Goal: Transaction & Acquisition: Book appointment/travel/reservation

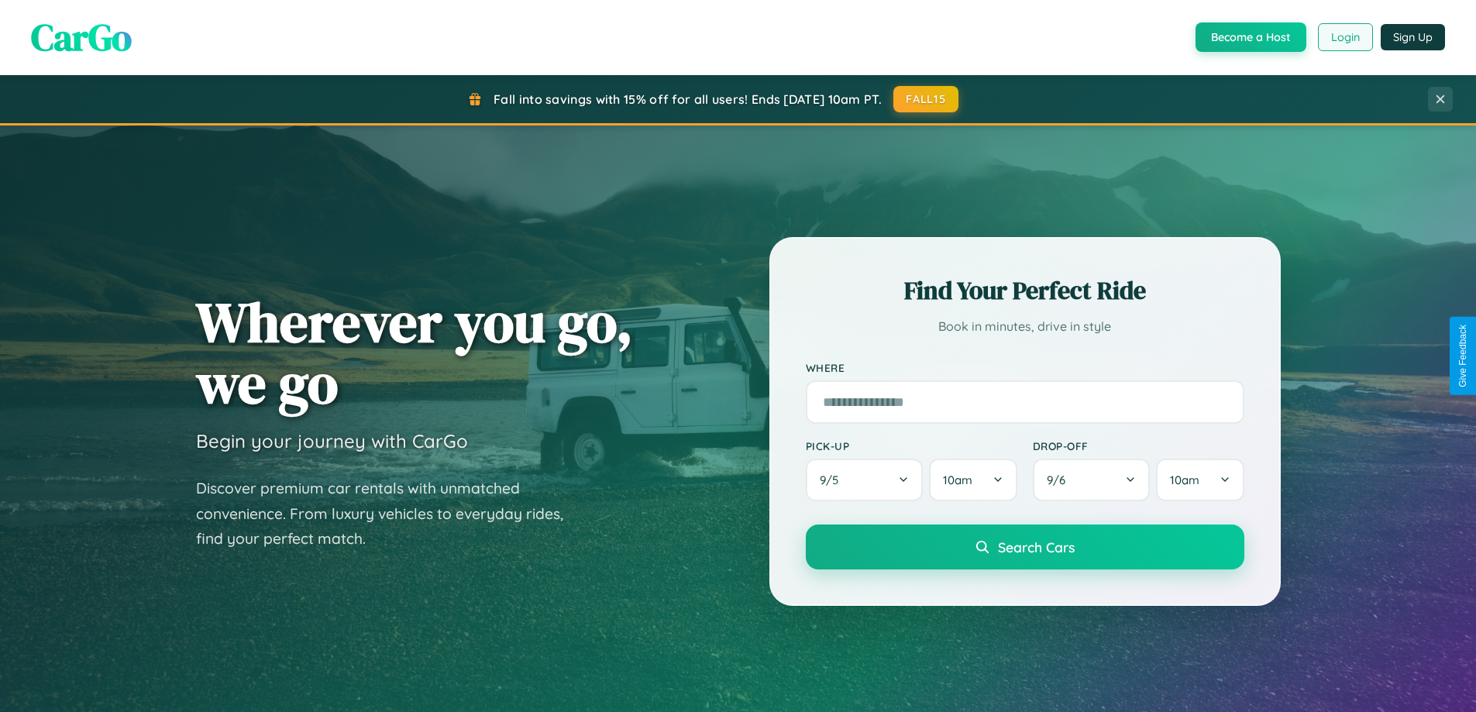
click at [1344, 37] on button "Login" at bounding box center [1345, 37] width 55 height 28
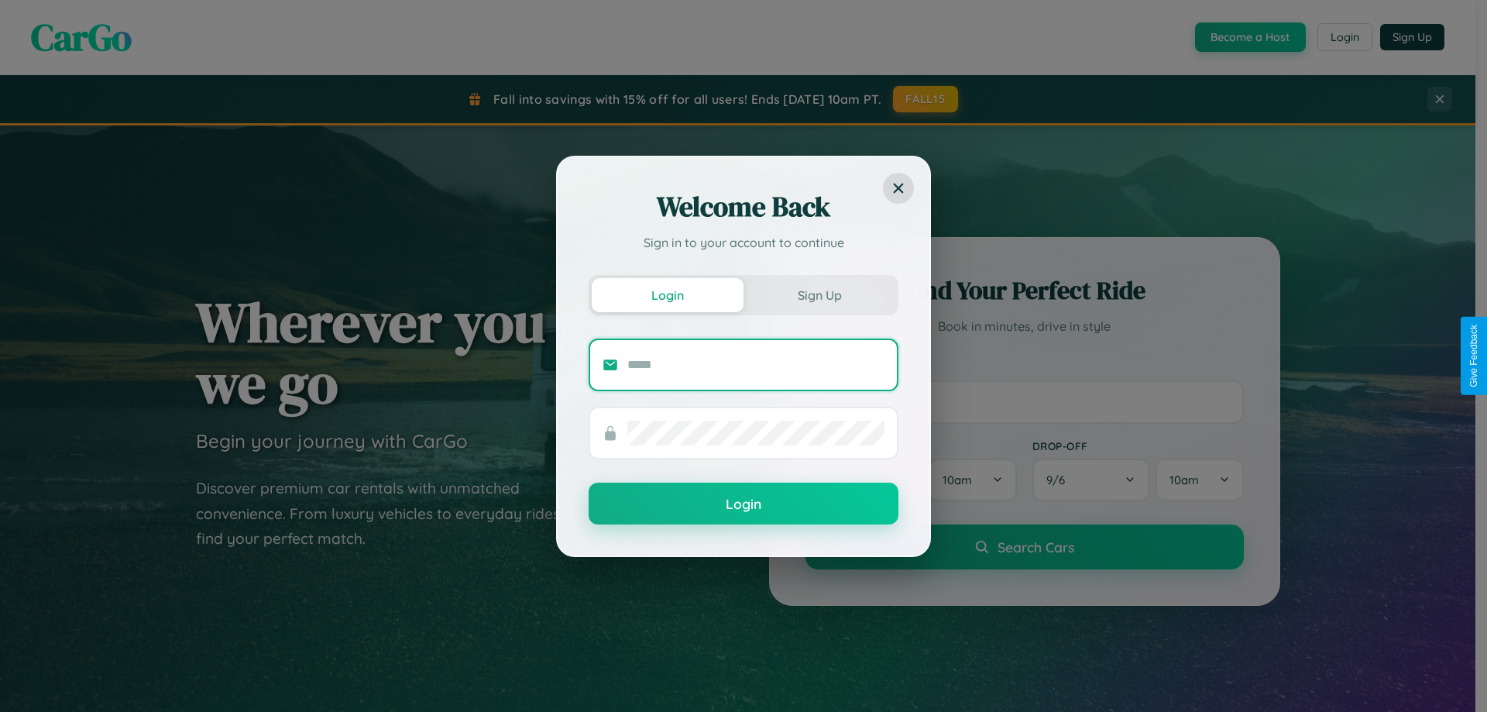
click at [756, 364] on input "text" at bounding box center [755, 364] width 257 height 25
type input "**********"
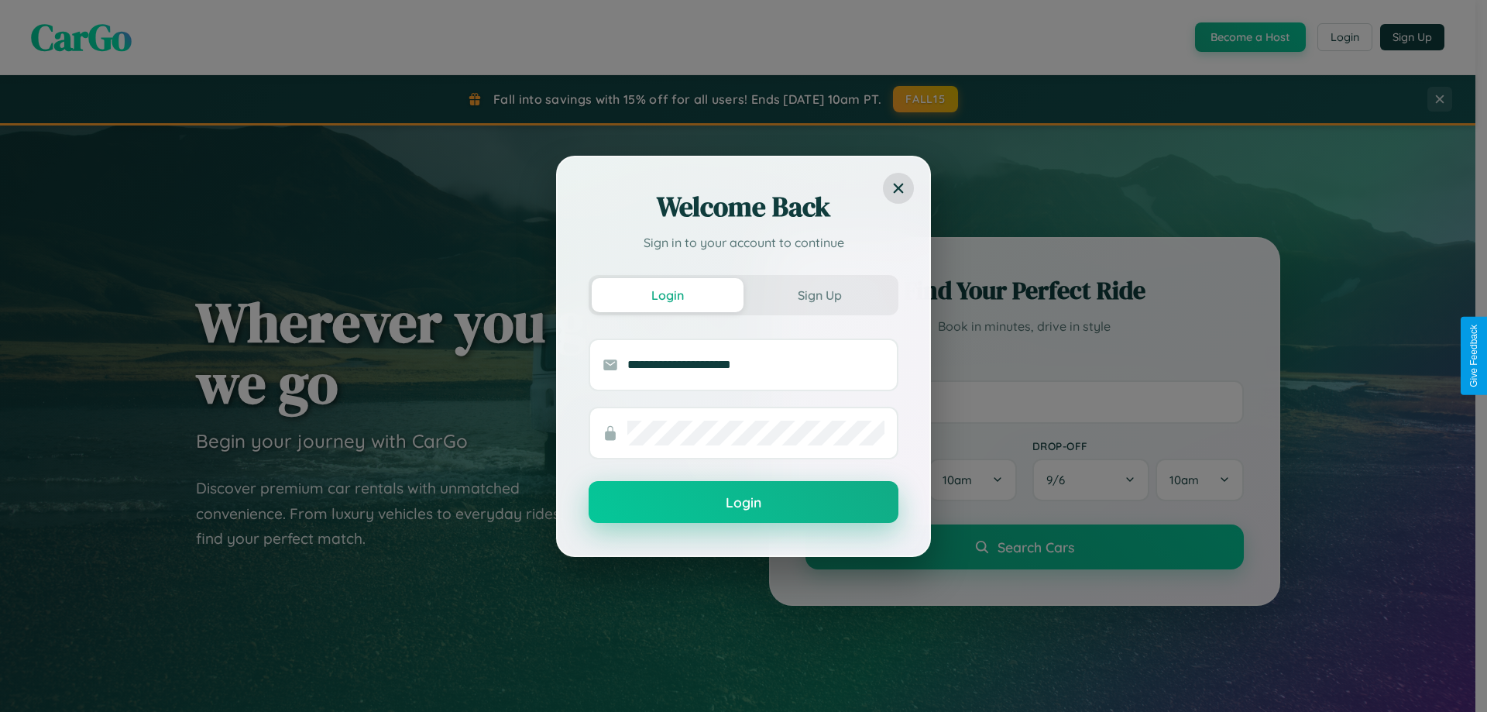
click at [744, 502] on button "Login" at bounding box center [744, 502] width 310 height 42
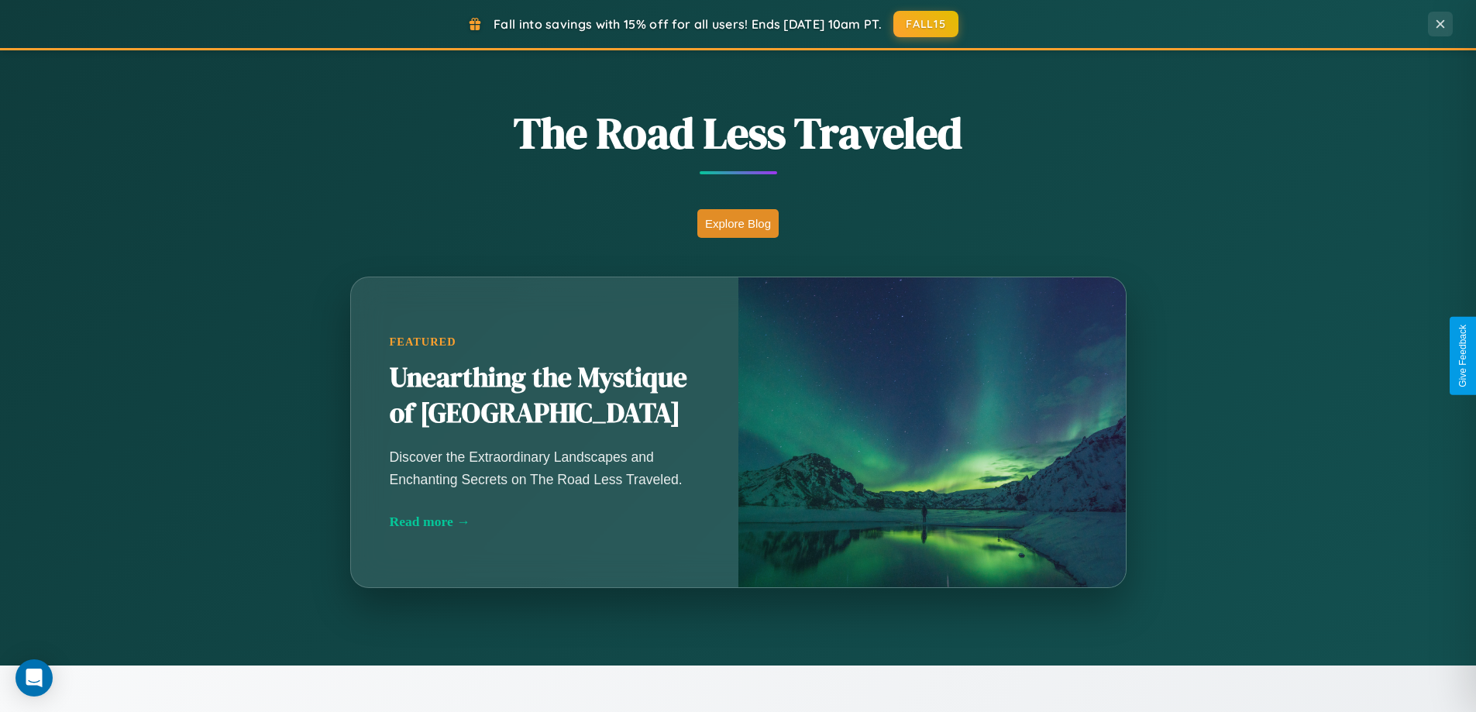
scroll to position [1815, 0]
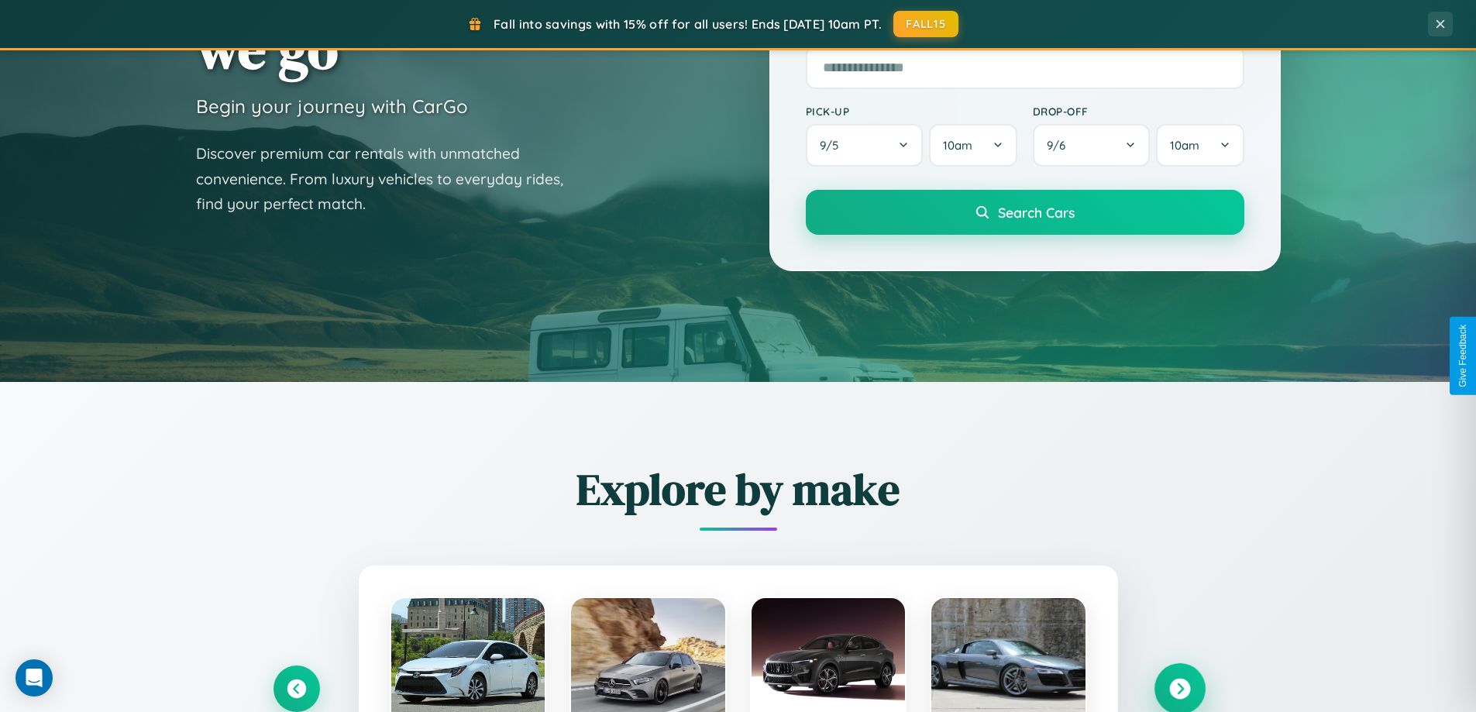
click at [1179, 688] on icon at bounding box center [1179, 689] width 21 height 21
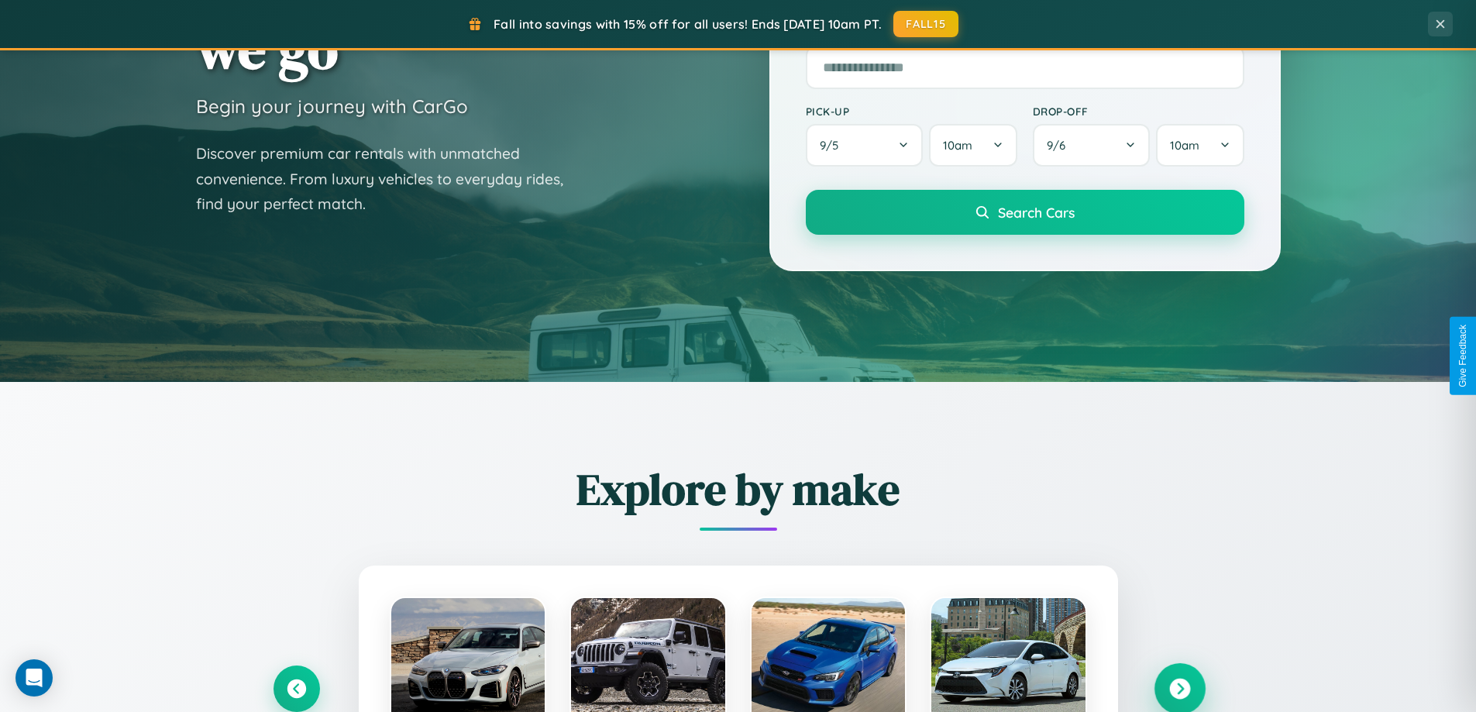
click at [1179, 687] on icon at bounding box center [1179, 689] width 21 height 21
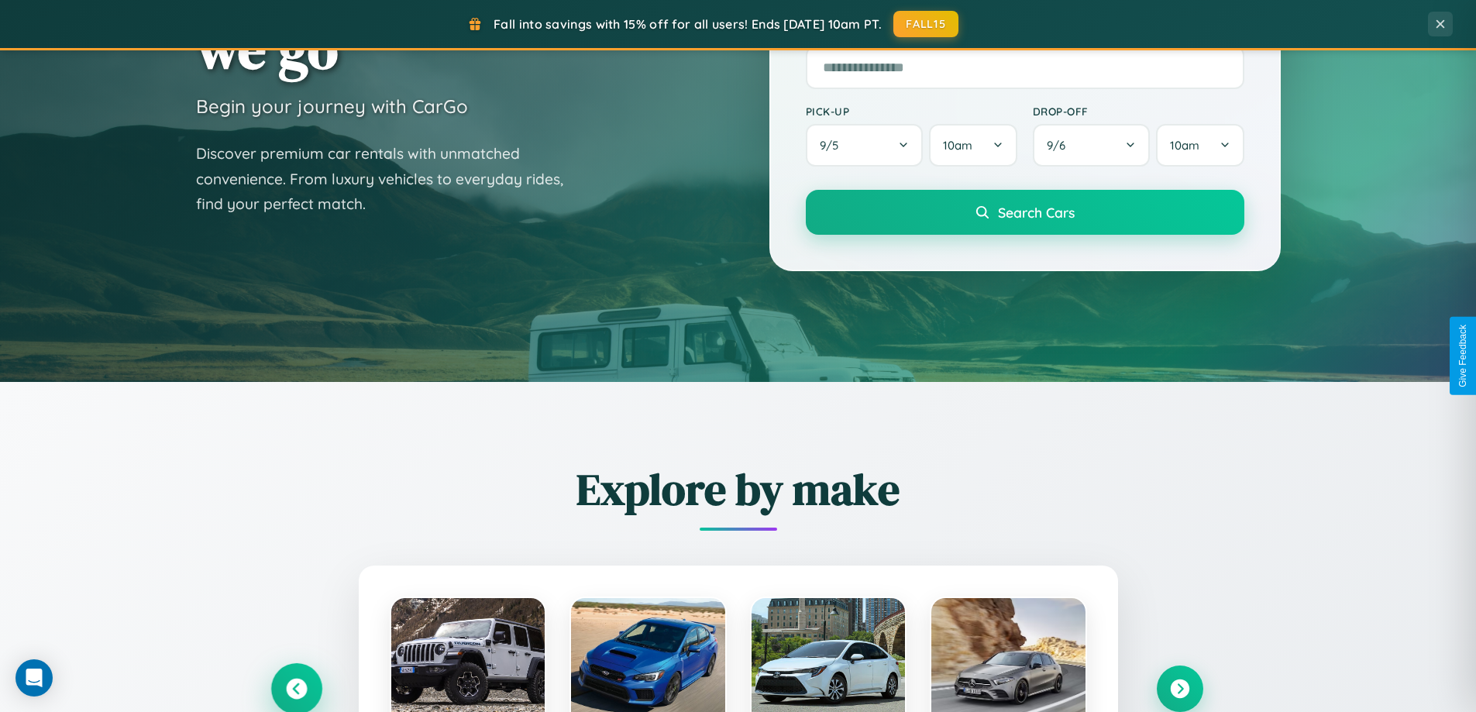
click at [296, 688] on icon at bounding box center [296, 689] width 21 height 21
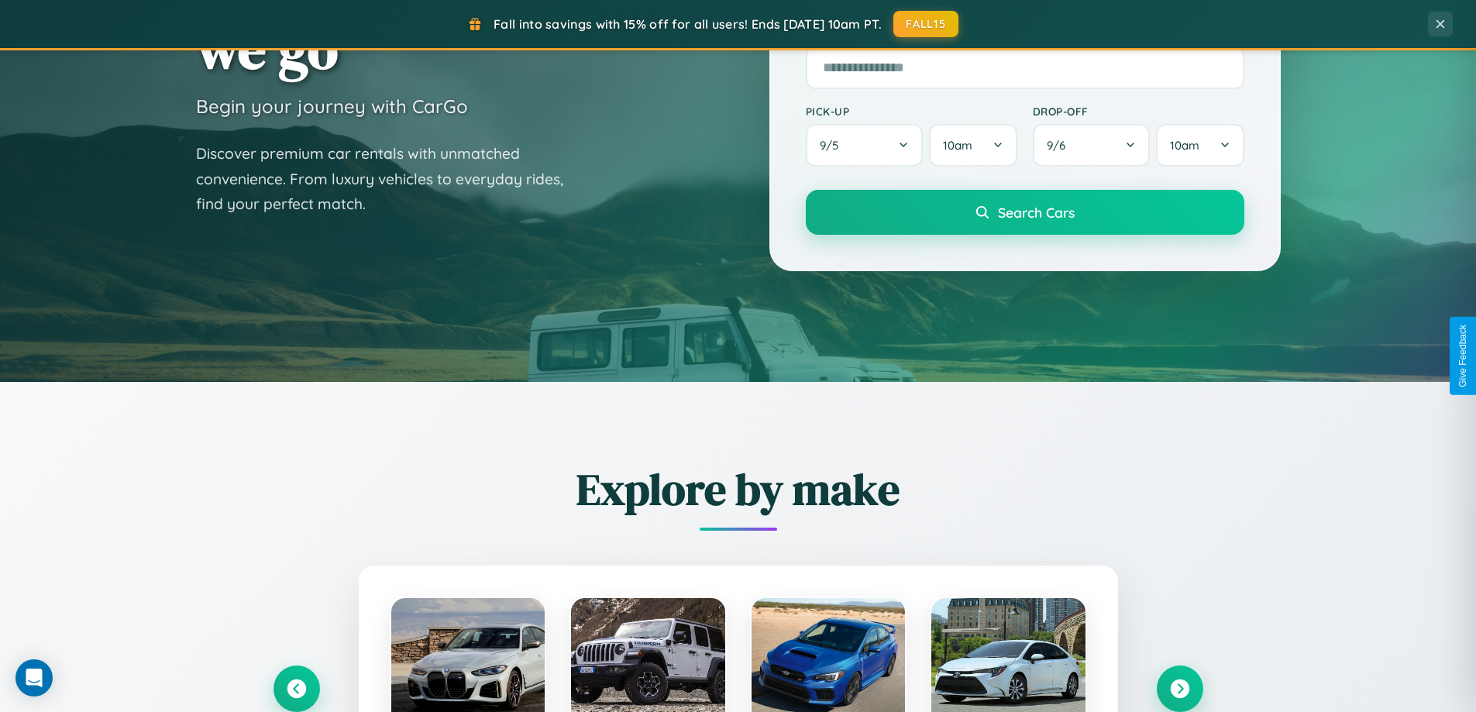
scroll to position [1551, 0]
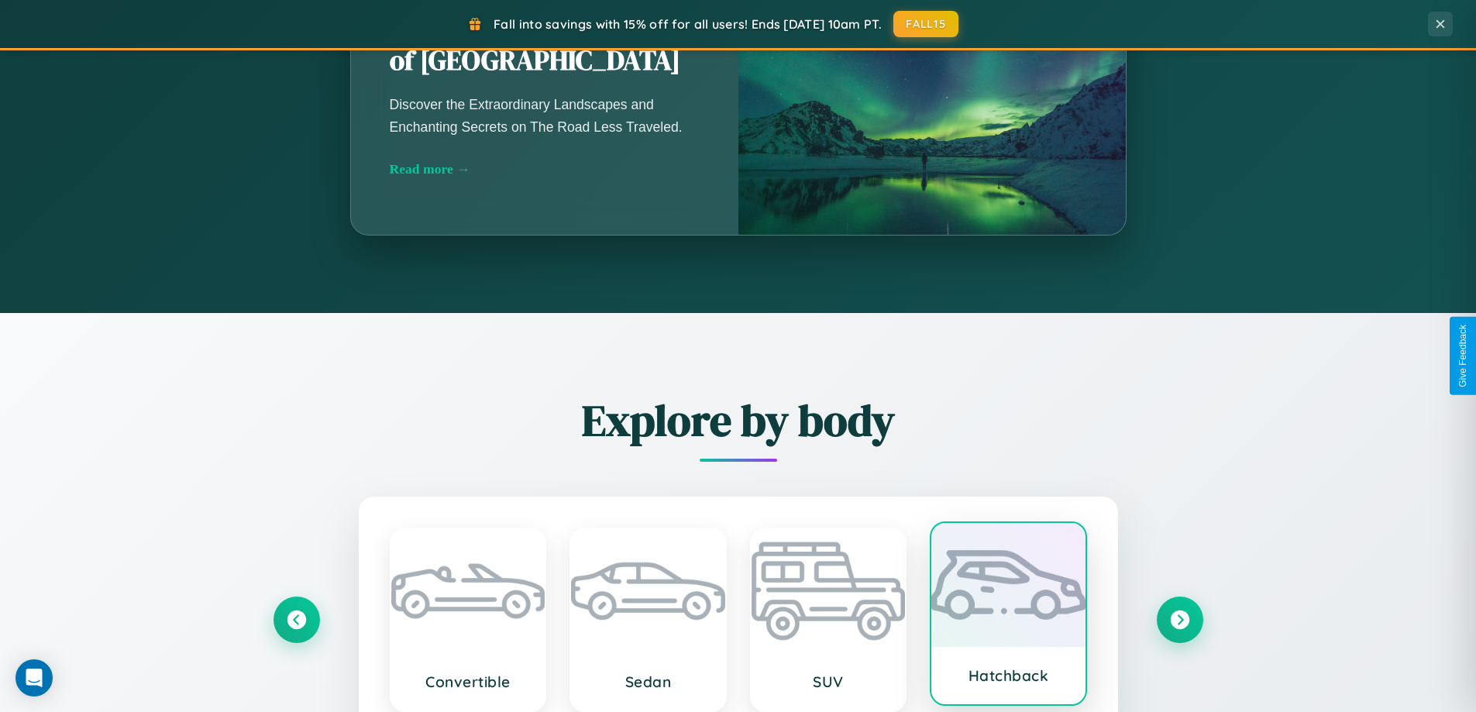
click at [1008, 614] on div at bounding box center [1008, 585] width 154 height 124
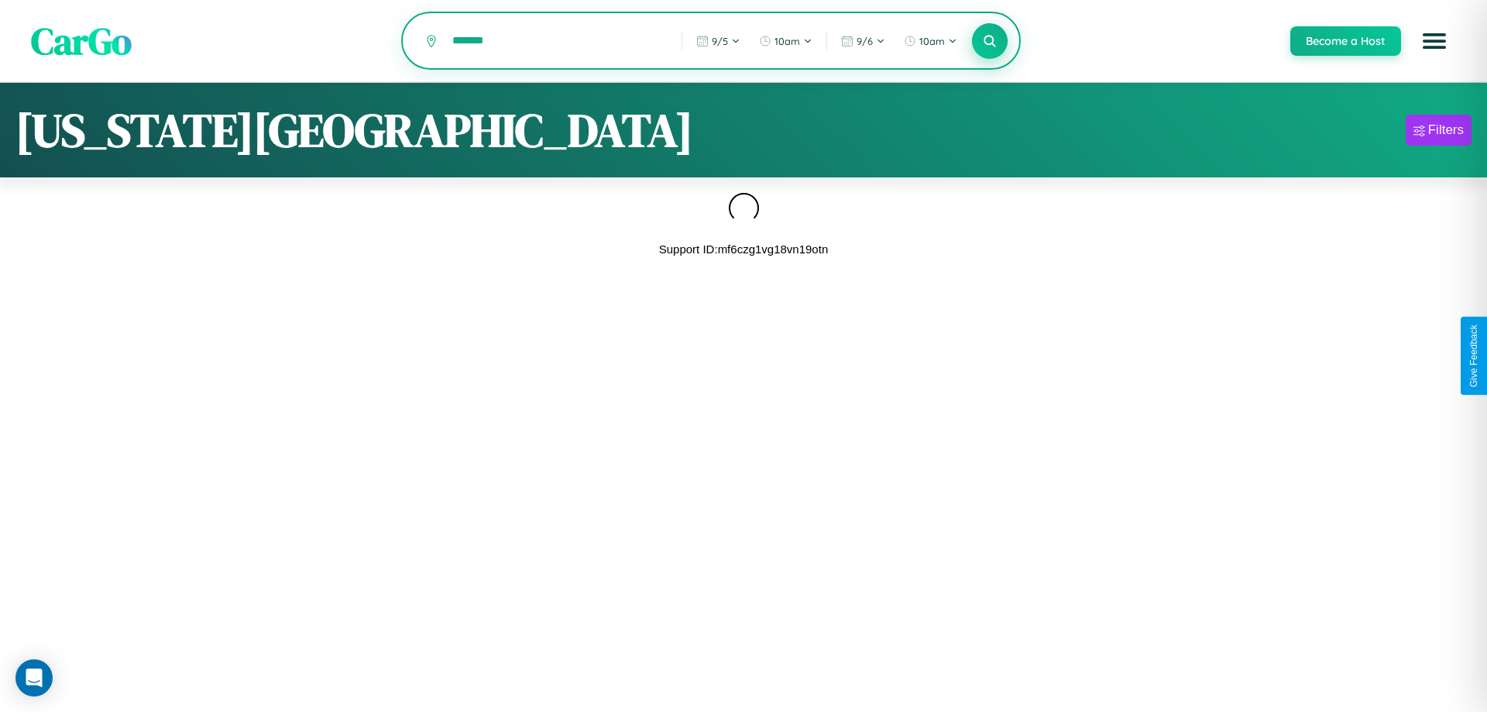
type input "*******"
click at [989, 42] on icon at bounding box center [989, 40] width 15 height 15
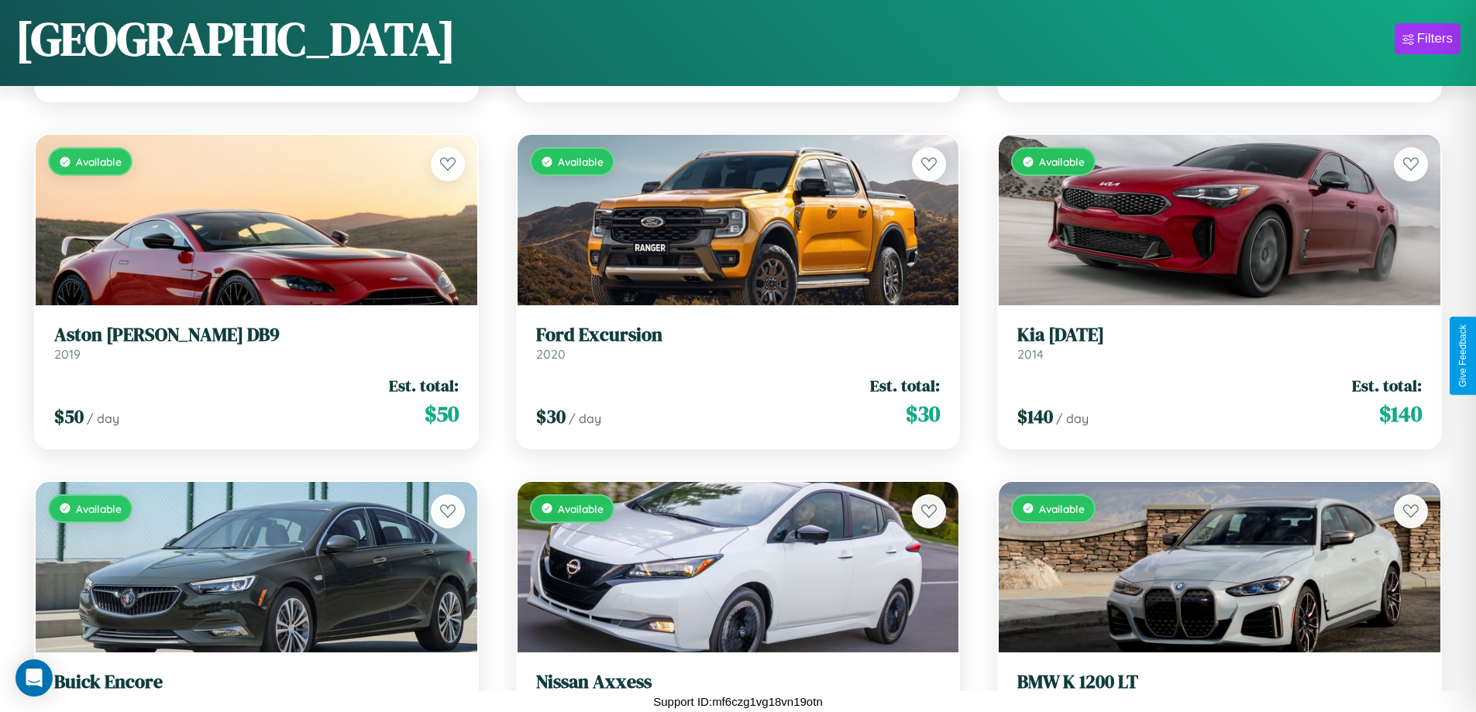
scroll to position [9583, 0]
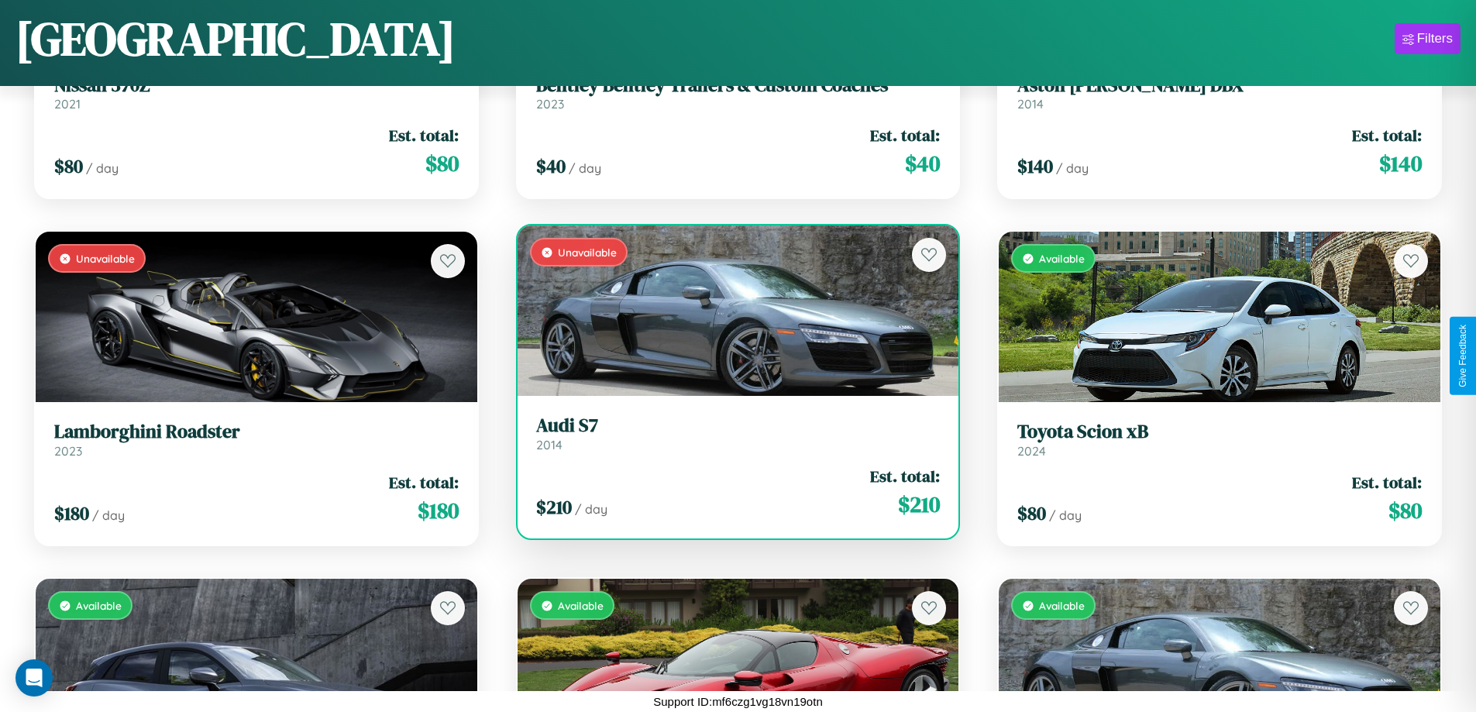
click at [731, 439] on link "Audi S7 2014" at bounding box center [738, 433] width 404 height 38
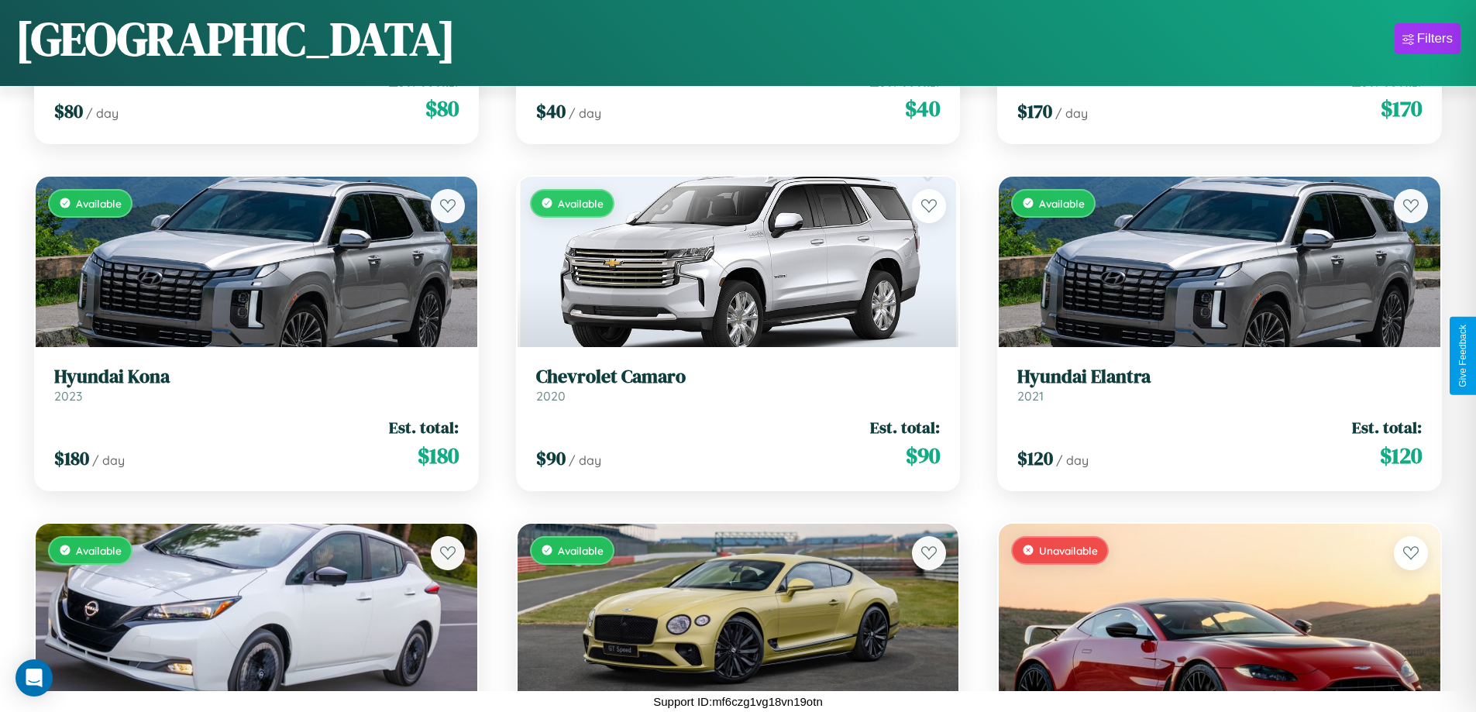
scroll to position [8889, 0]
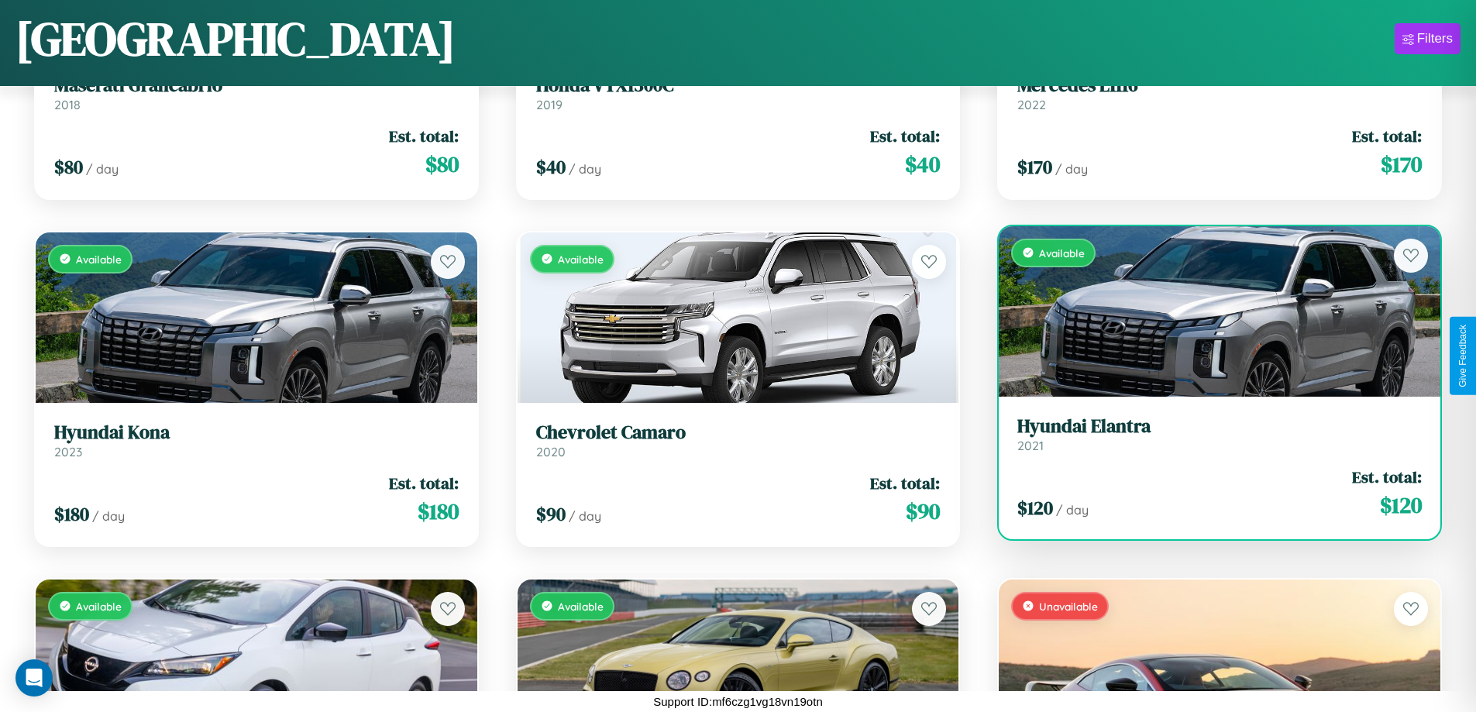
click at [1209, 438] on link "Hyundai Elantra 2021" at bounding box center [1219, 434] width 404 height 38
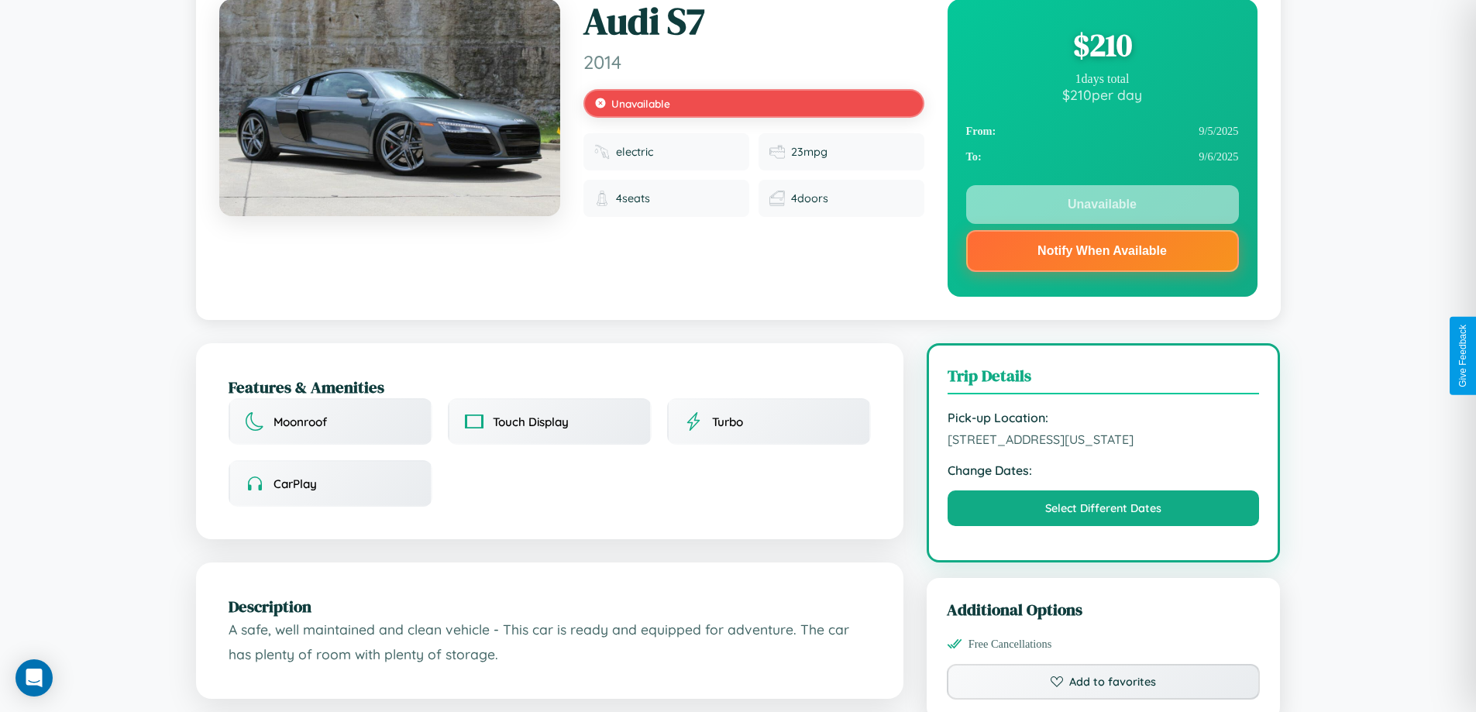
scroll to position [208, 0]
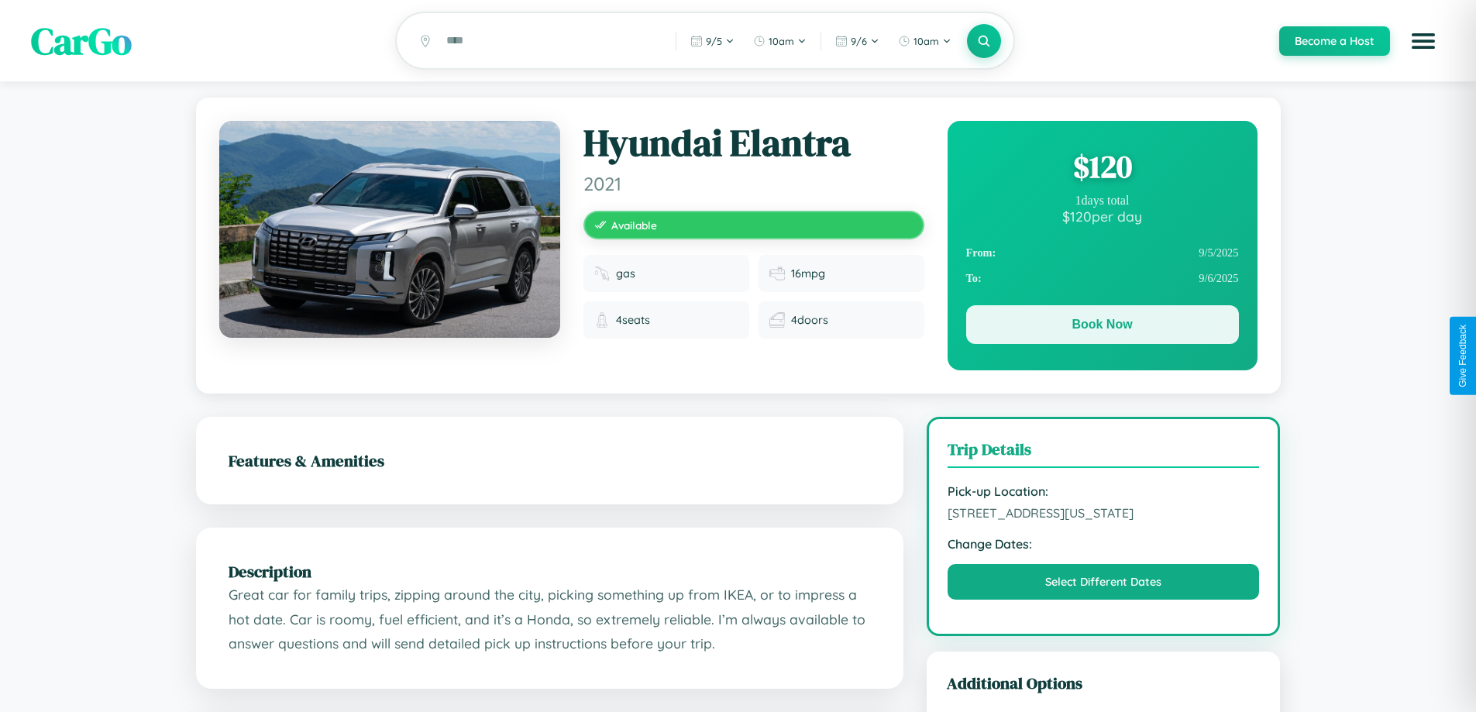
click at [1101, 327] on button "Book Now" at bounding box center [1102, 324] width 273 height 39
